Goal: Find specific page/section: Find specific page/section

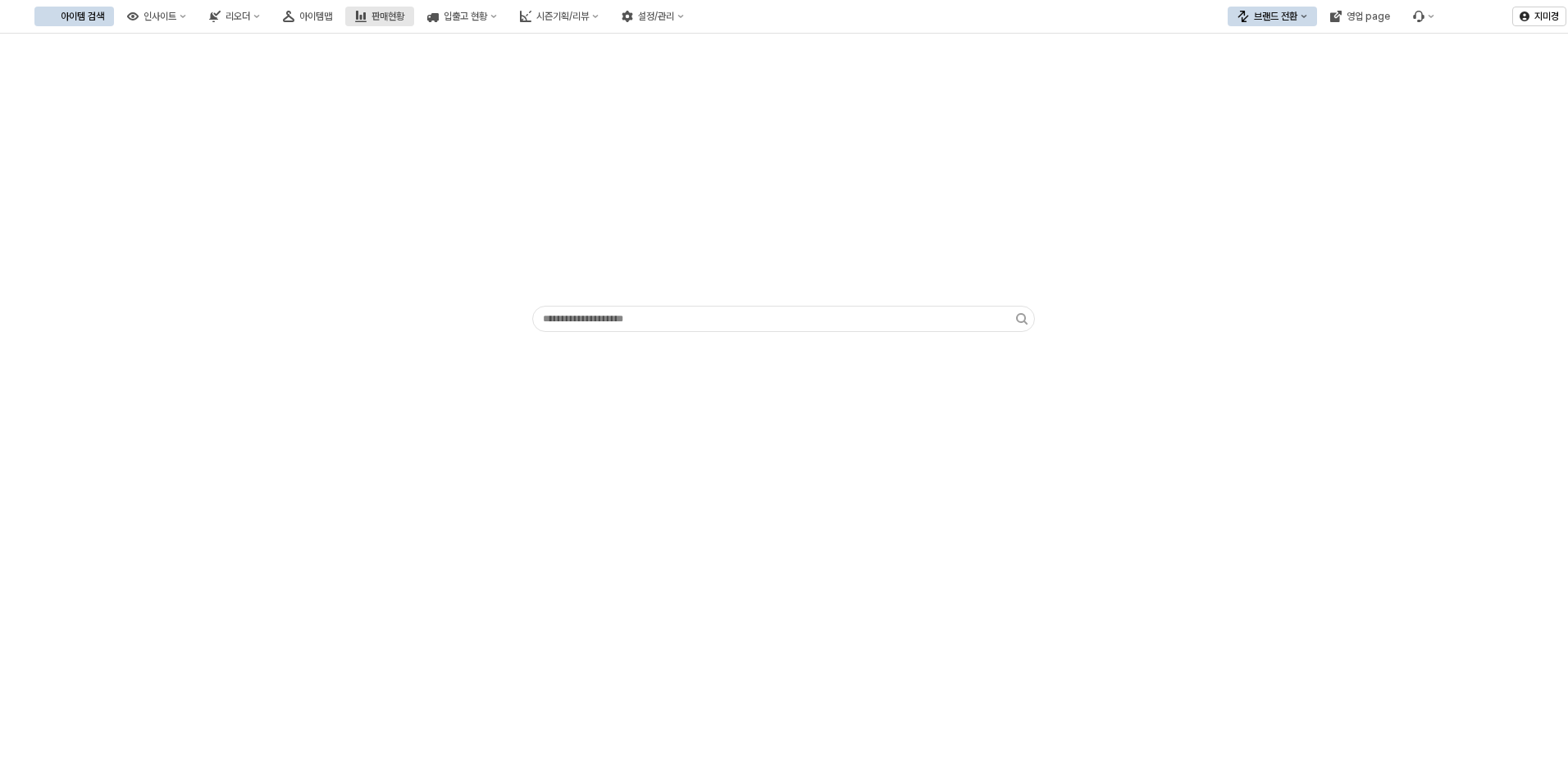
click at [404, 17] on div "판매현황" at bounding box center [387, 17] width 32 height 12
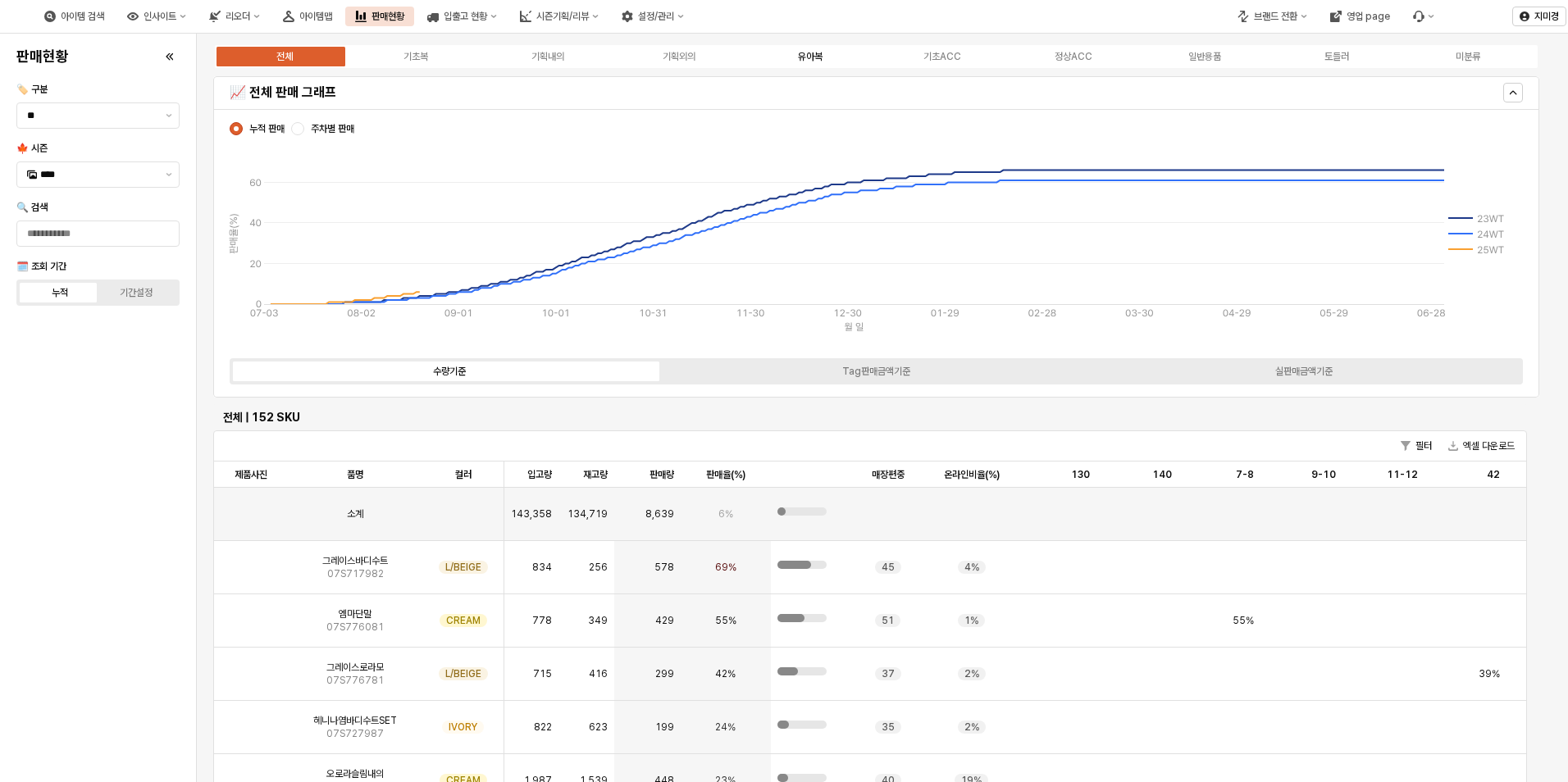
click at [806, 62] on label "유아복" at bounding box center [811, 57] width 131 height 15
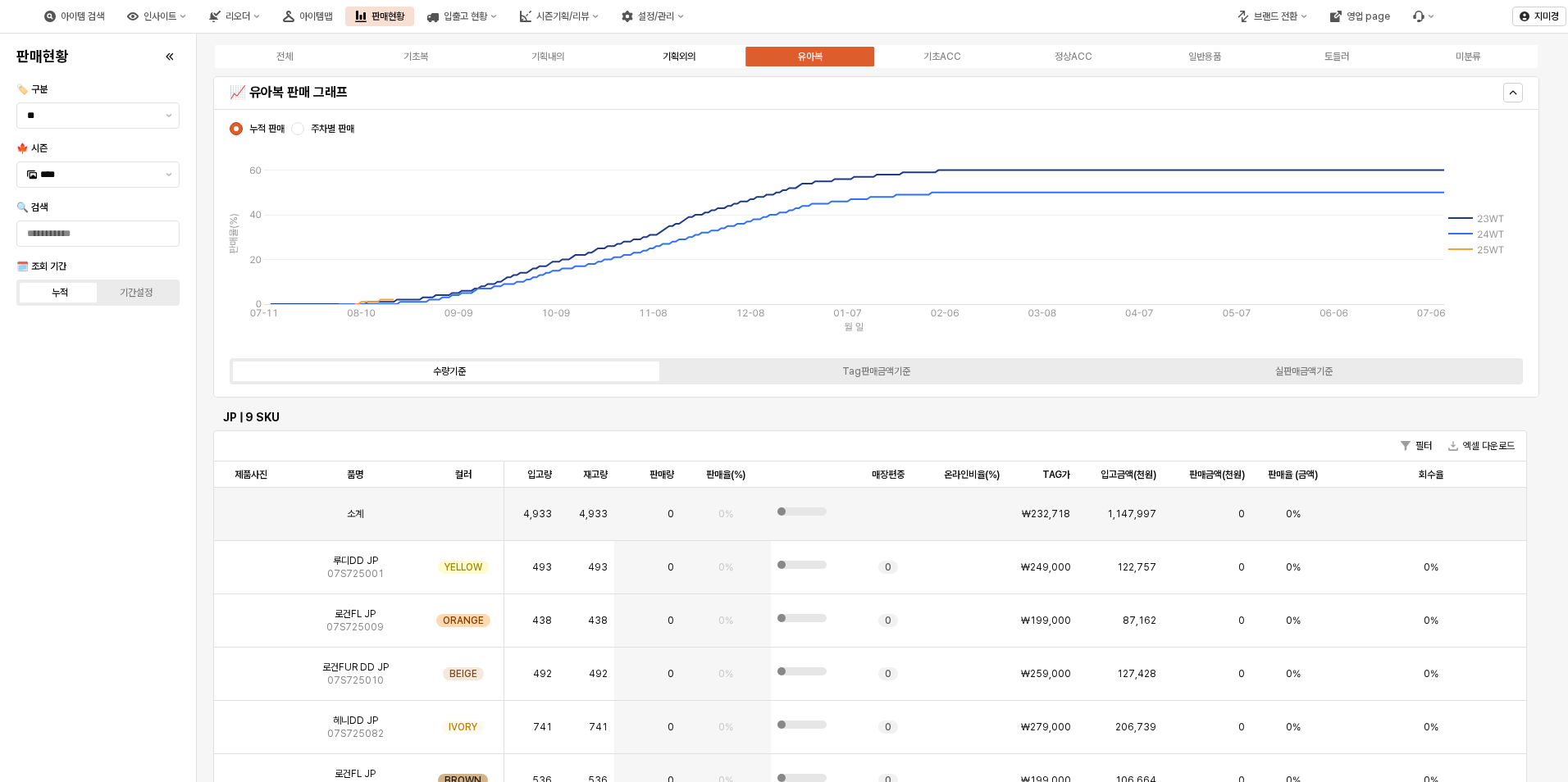
click at [687, 53] on div "기획외의" at bounding box center [678, 57] width 32 height 12
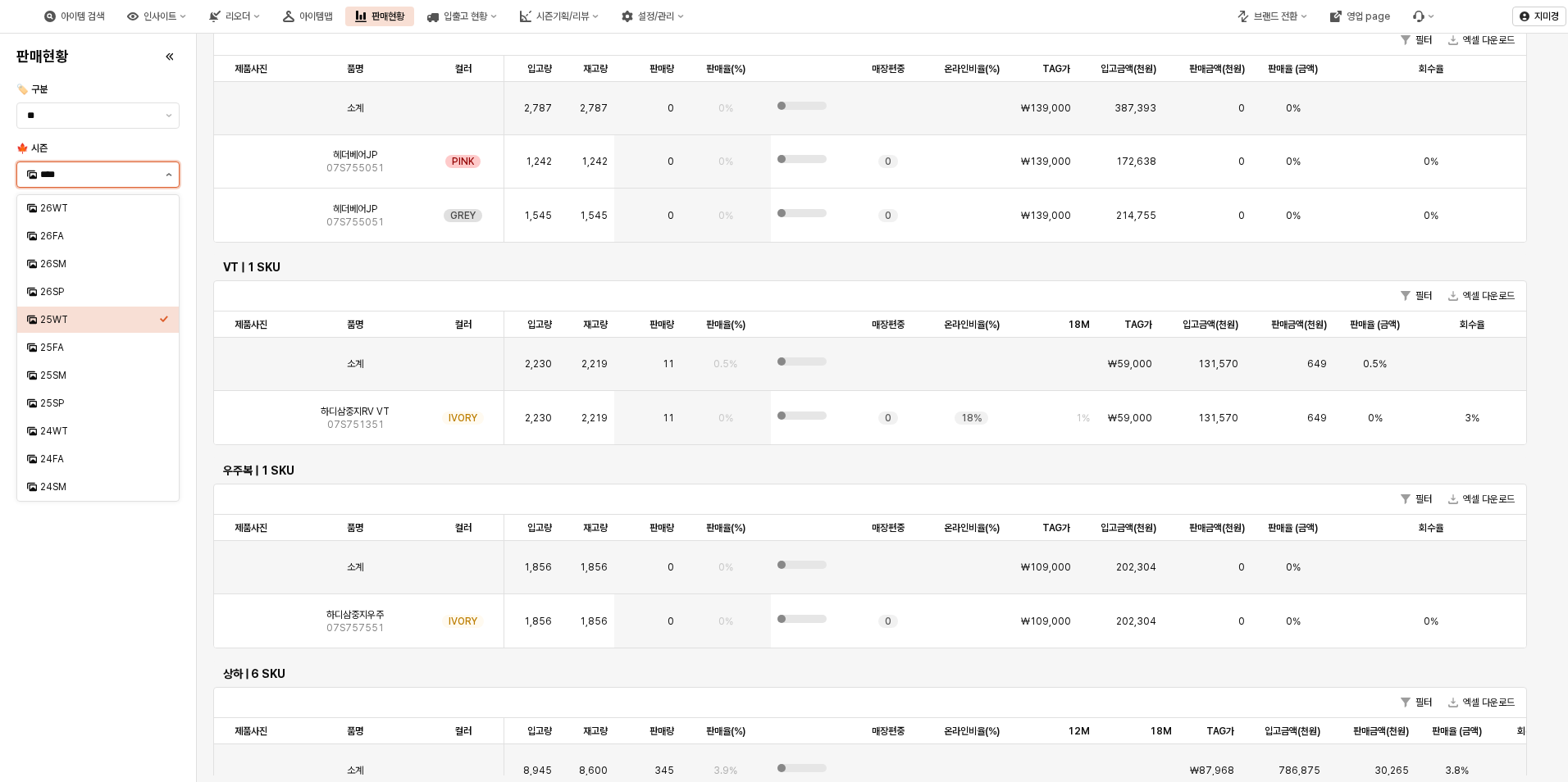
click at [167, 180] on button "제안 사항 표시" at bounding box center [169, 175] width 20 height 25
click at [70, 350] on div "25FA" at bounding box center [99, 348] width 119 height 13
type input "****"
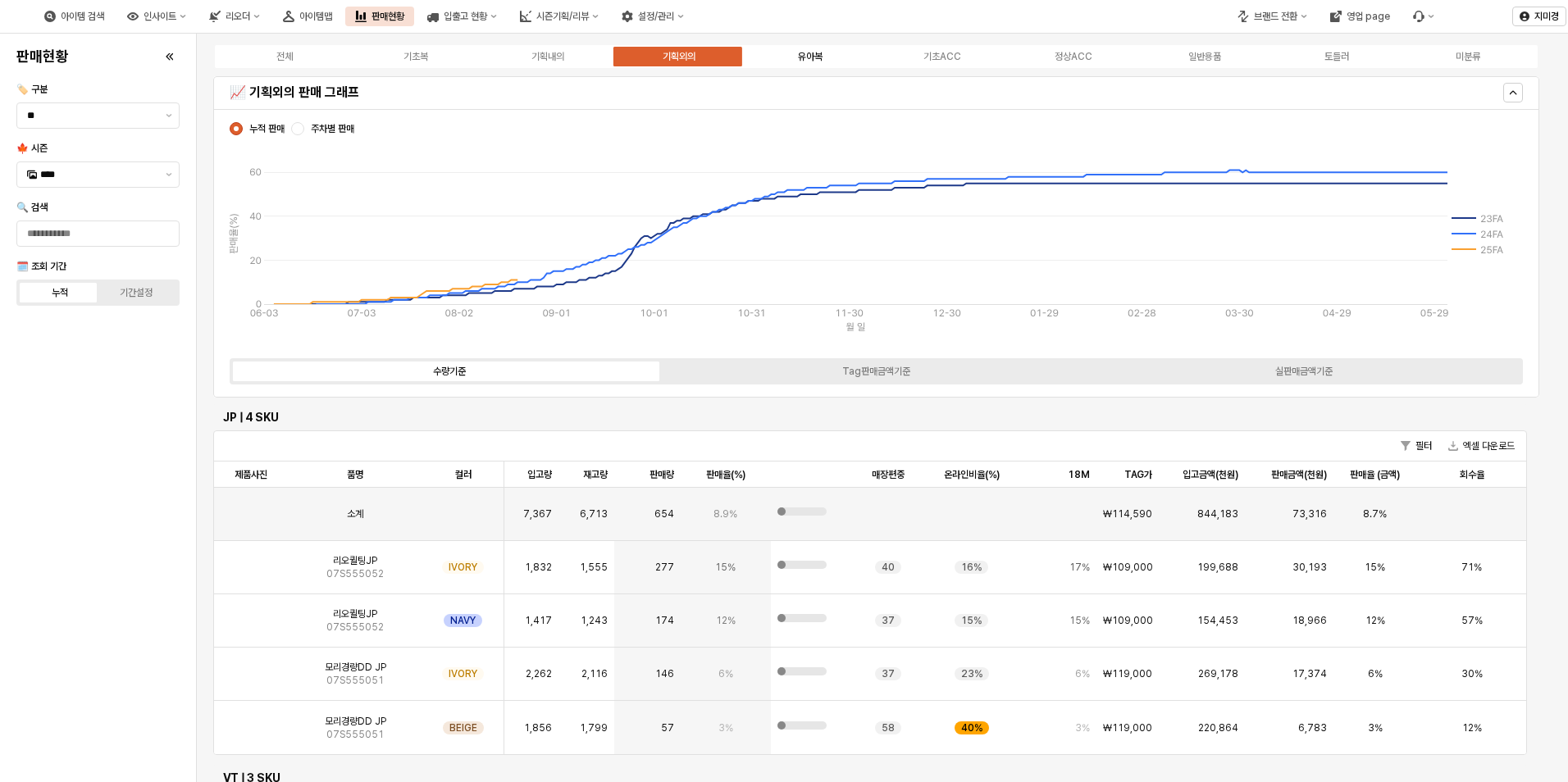
click at [803, 57] on div "유아복" at bounding box center [811, 57] width 25 height 12
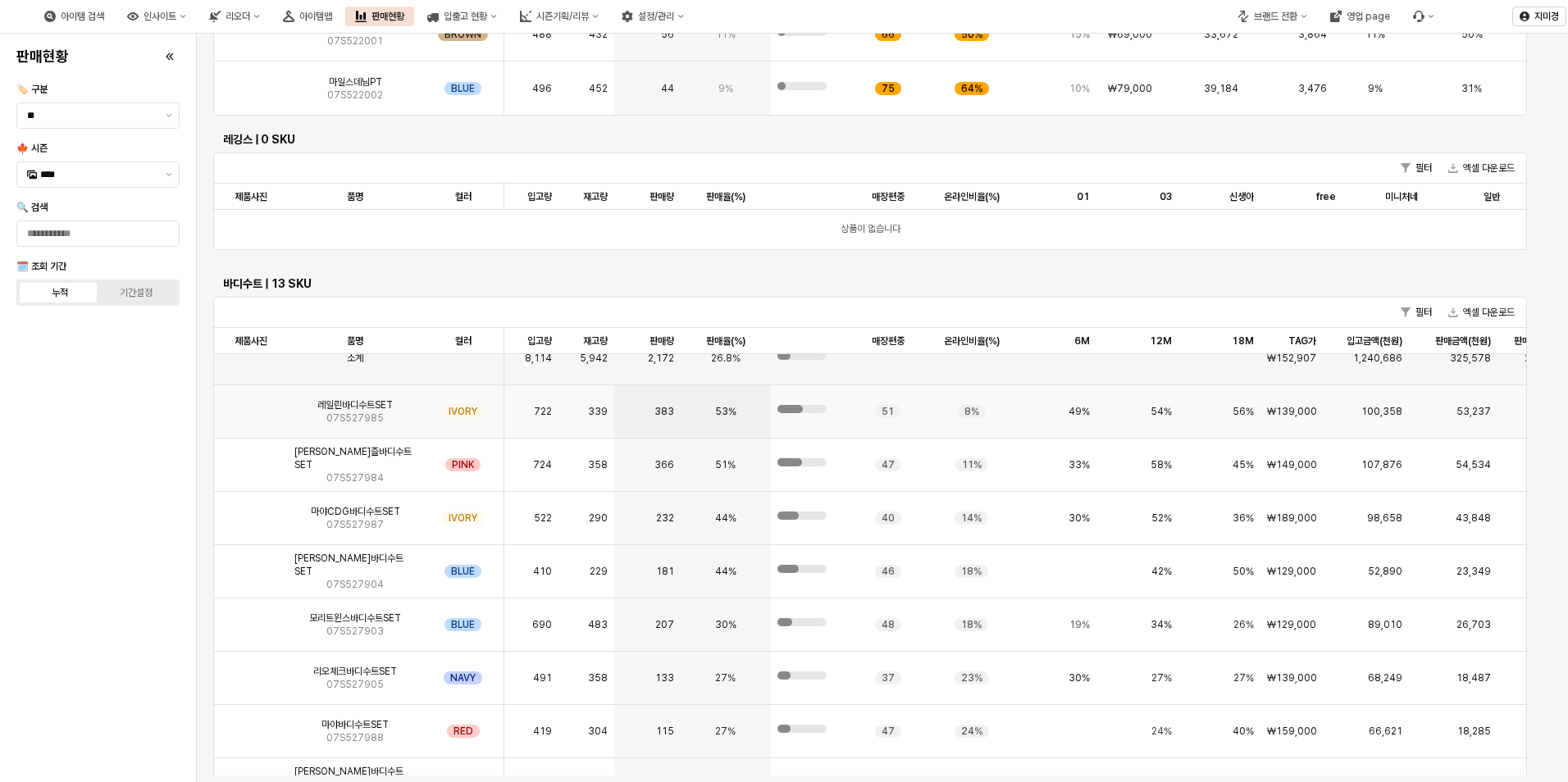
scroll to position [2624, 0]
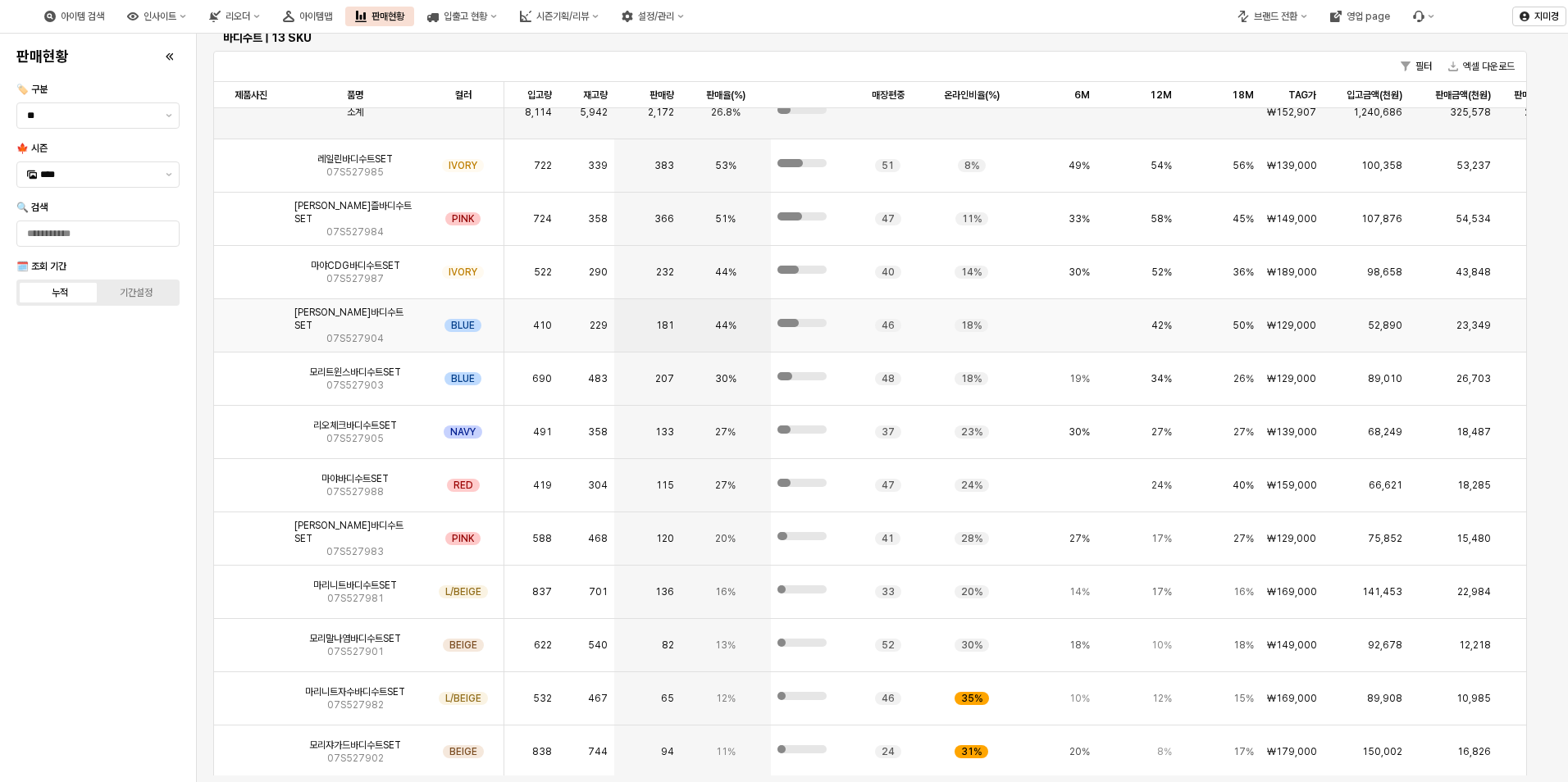
click at [251, 319] on img "App Frame" at bounding box center [251, 319] width 0 height 0
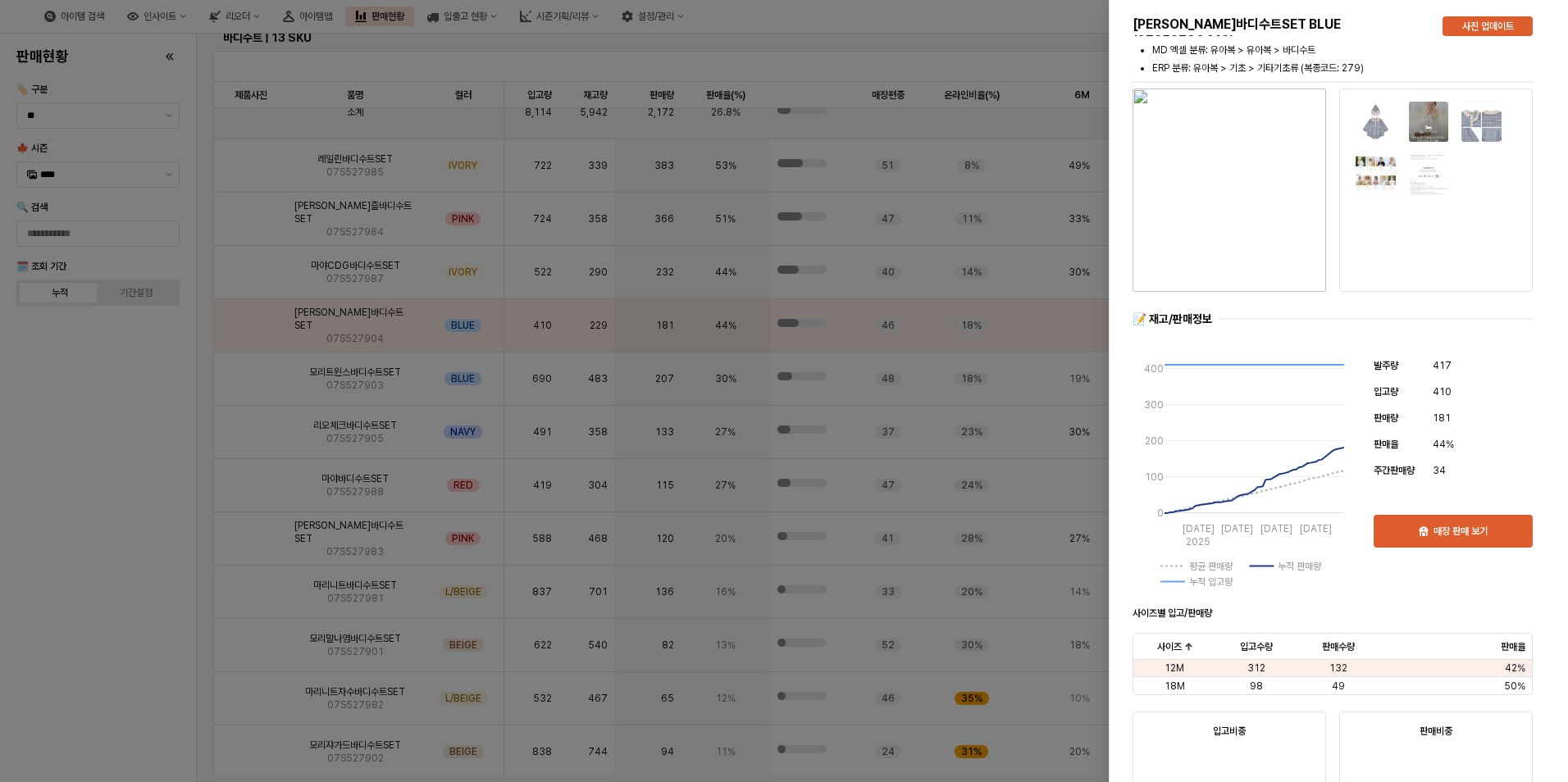
click at [87, 490] on div at bounding box center [784, 391] width 1568 height 782
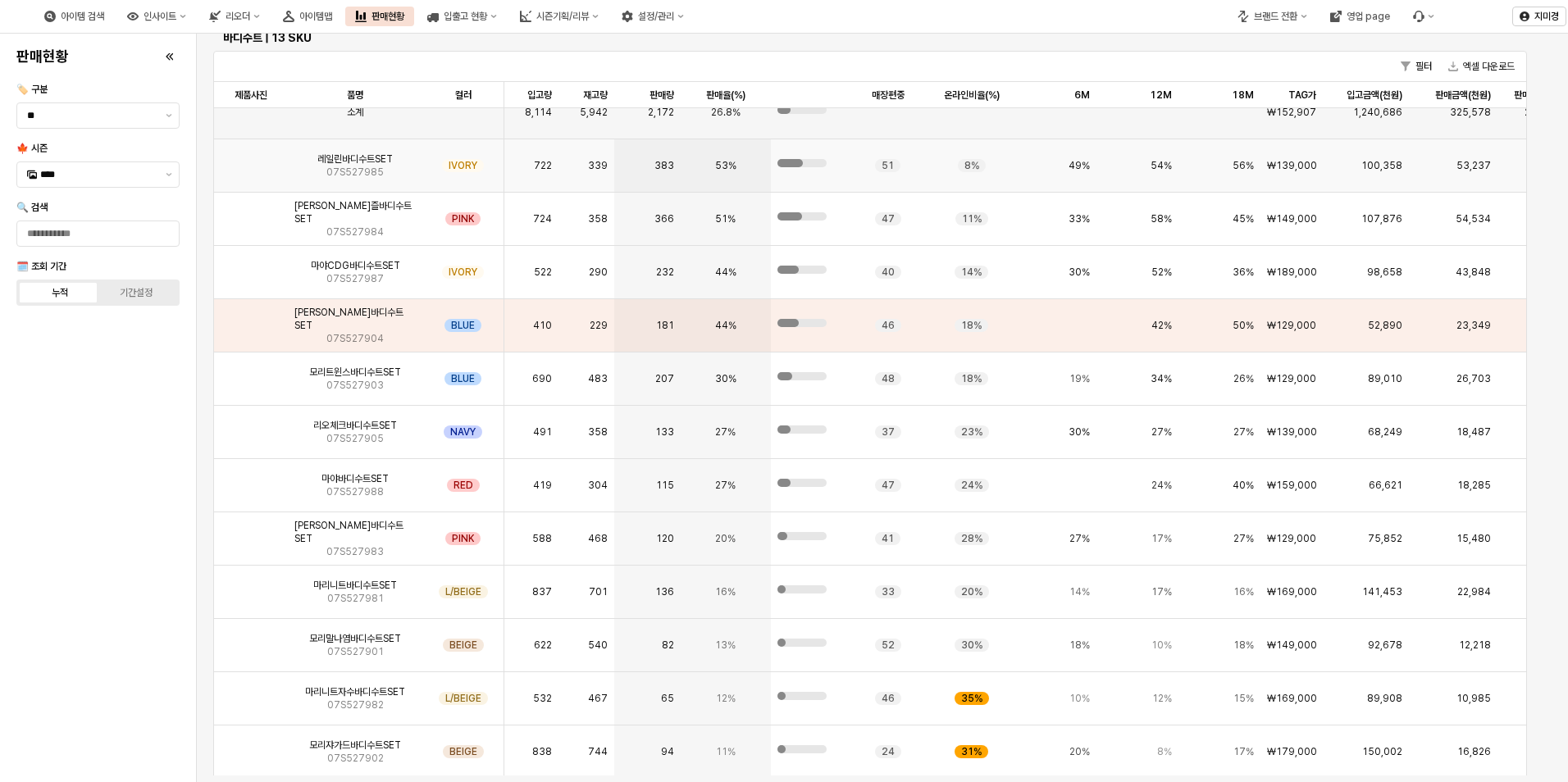
click at [251, 159] on img "App Frame" at bounding box center [251, 159] width 0 height 0
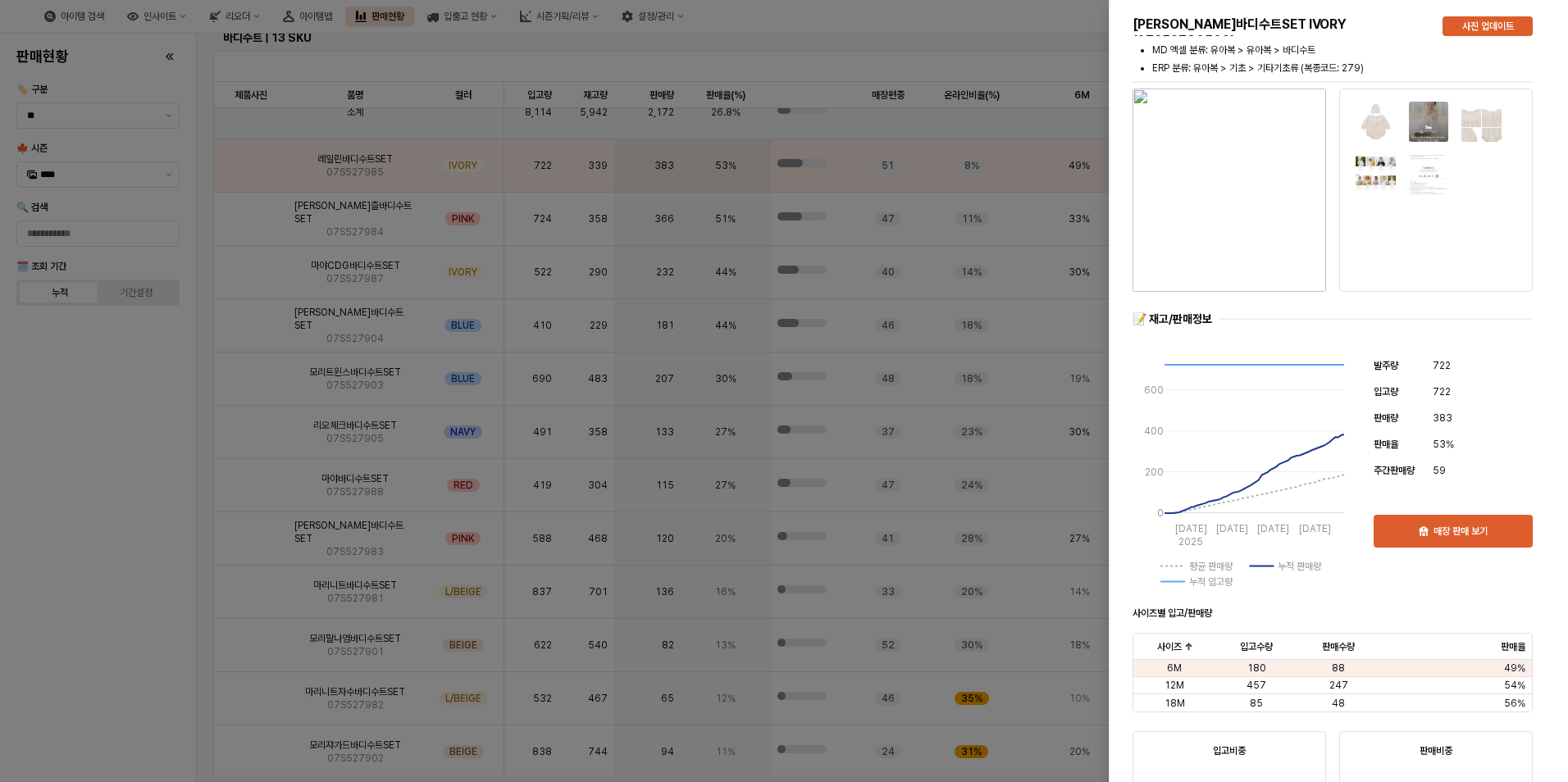
click at [130, 456] on div at bounding box center [784, 391] width 1568 height 782
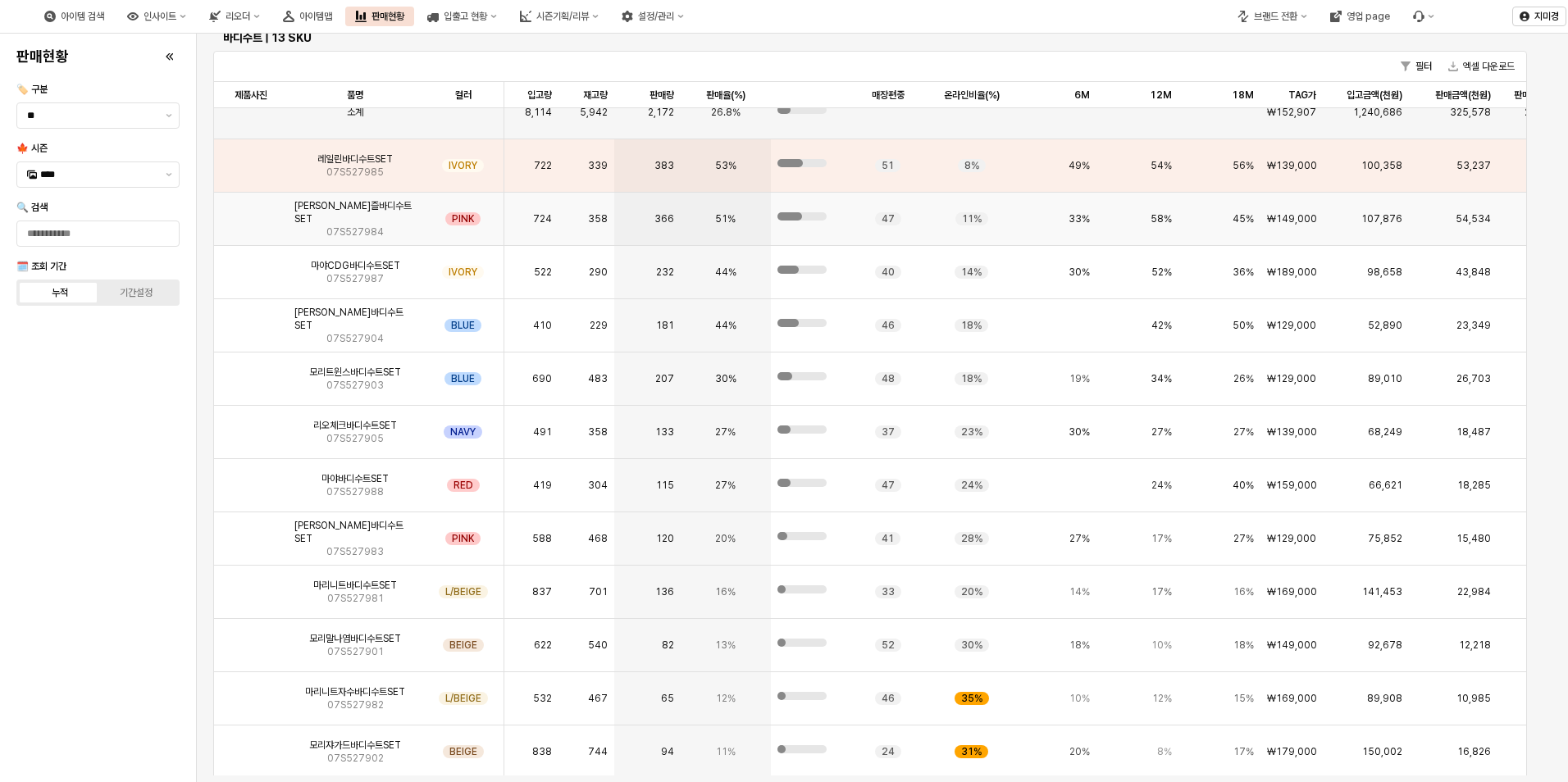
click at [251, 212] on img "App Frame" at bounding box center [251, 212] width 0 height 0
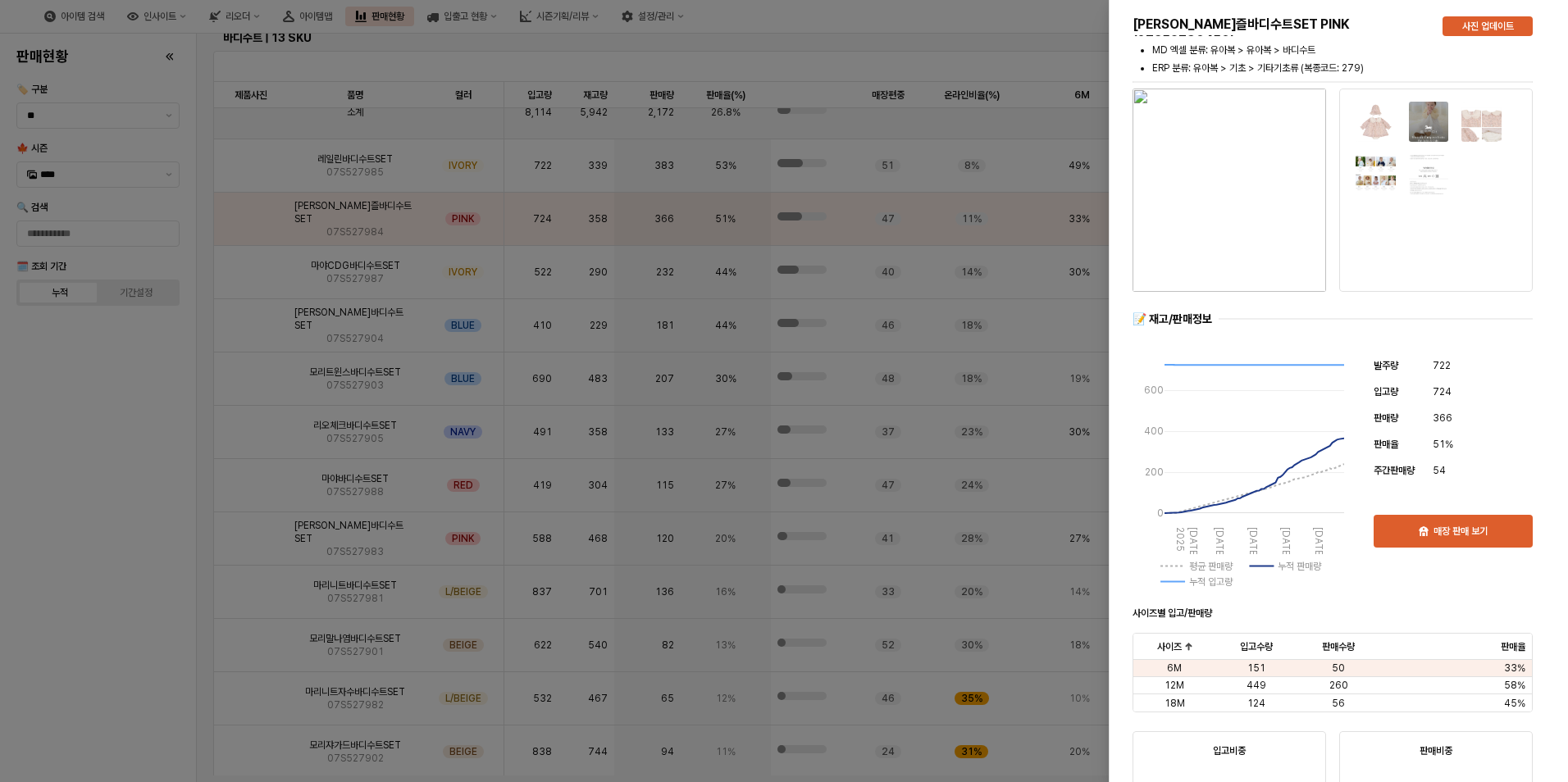
click at [161, 462] on div at bounding box center [784, 391] width 1568 height 782
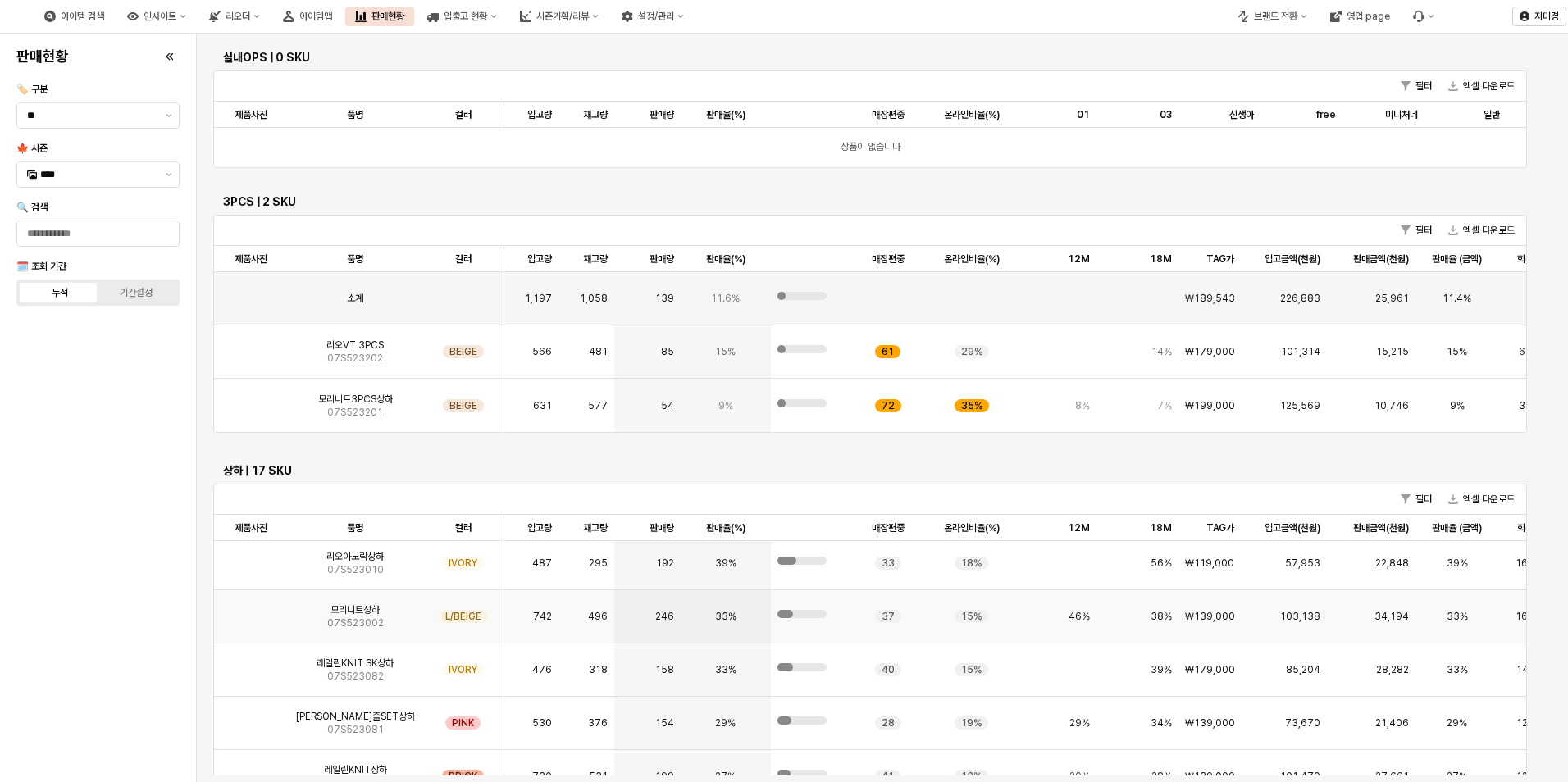
scroll to position [82, 0]
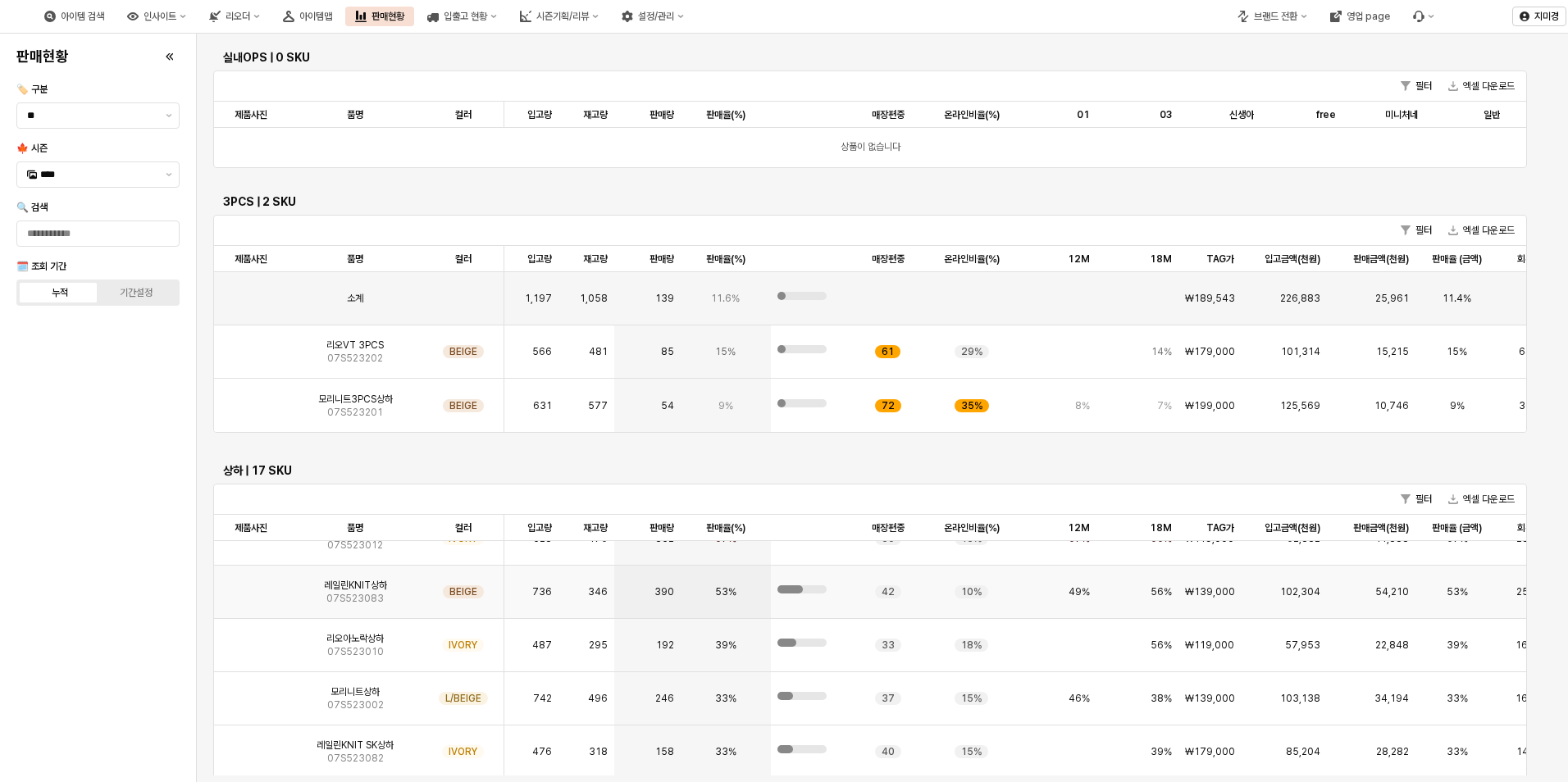
click at [251, 586] on img "App Frame" at bounding box center [251, 586] width 0 height 0
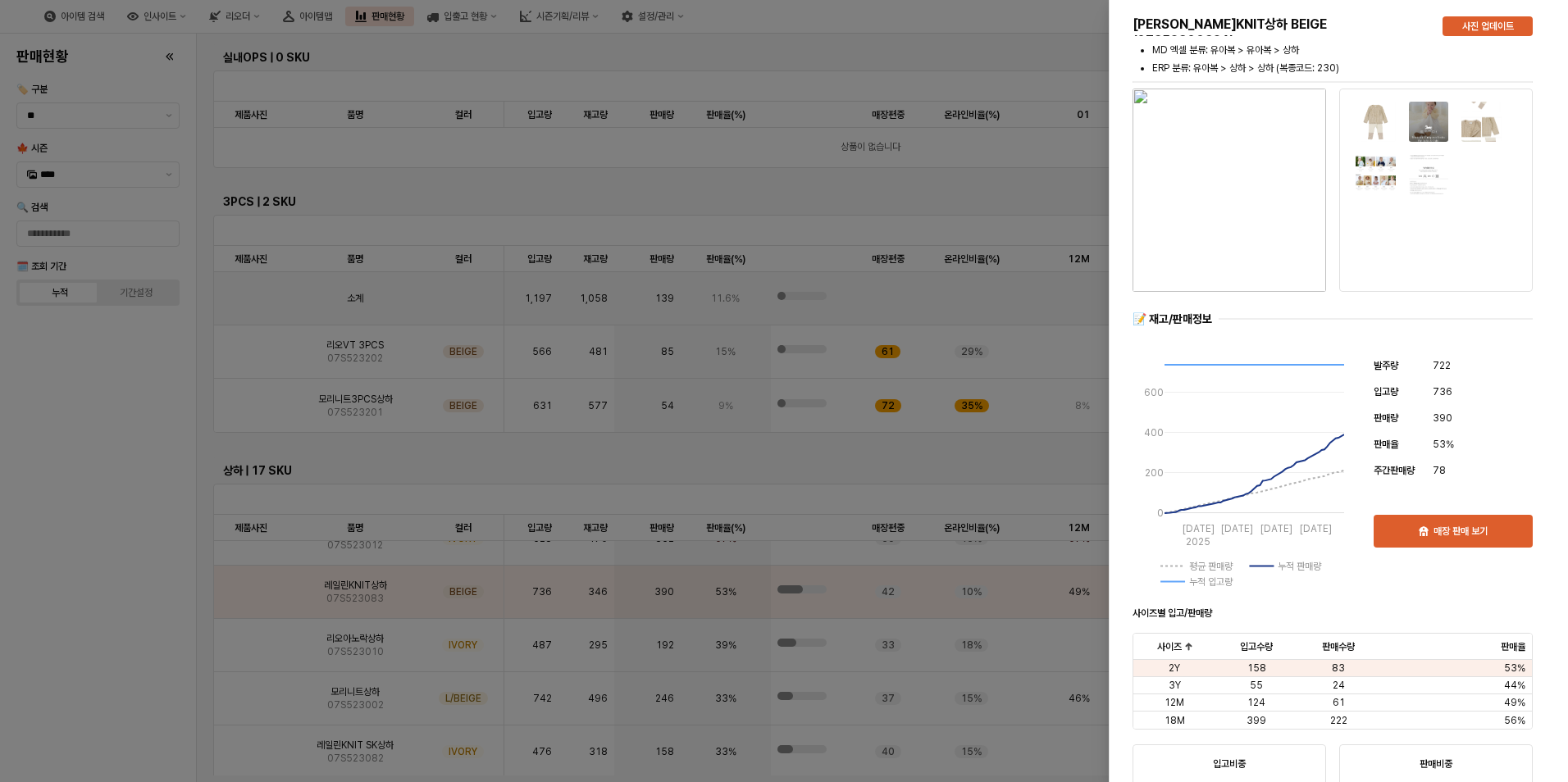
click at [109, 599] on div at bounding box center [784, 391] width 1568 height 782
